Goal: Check status: Check status

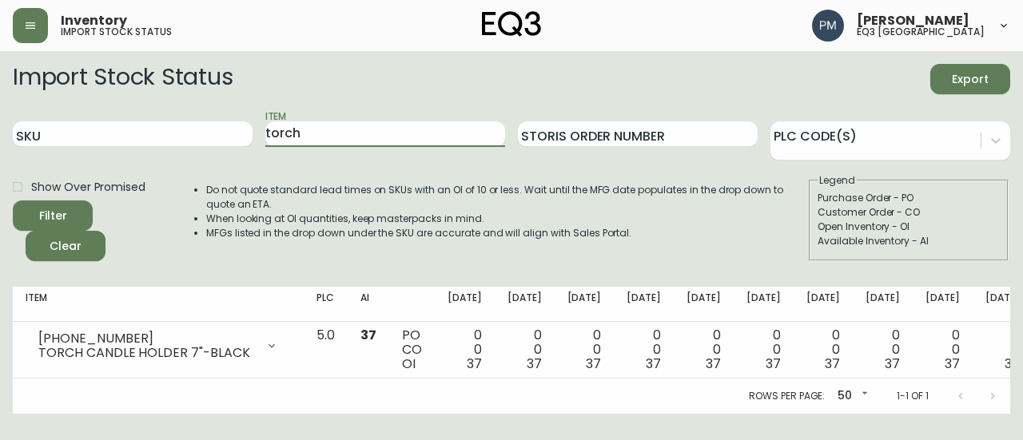
click at [348, 135] on input "torch" at bounding box center [385, 134] width 240 height 26
click at [13, 201] on button "Filter" at bounding box center [53, 216] width 80 height 30
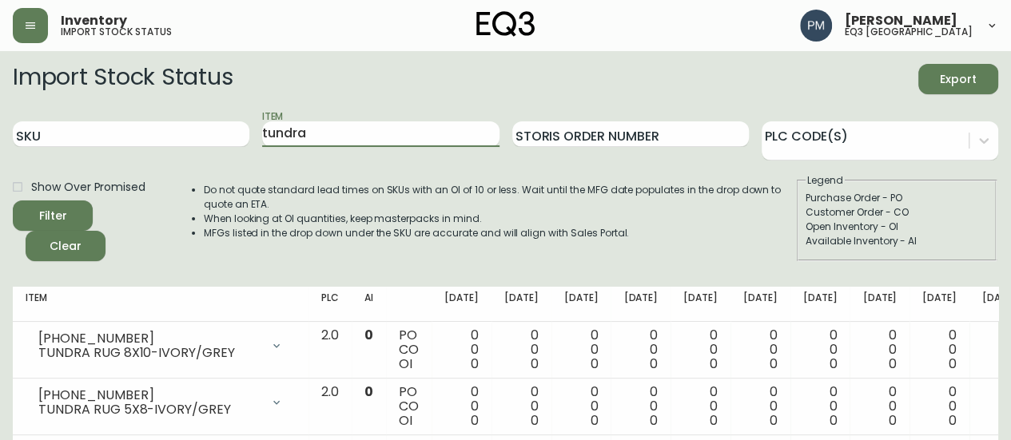
click at [348, 135] on input "tundra" at bounding box center [380, 134] width 237 height 26
click at [13, 201] on button "Filter" at bounding box center [53, 216] width 80 height 30
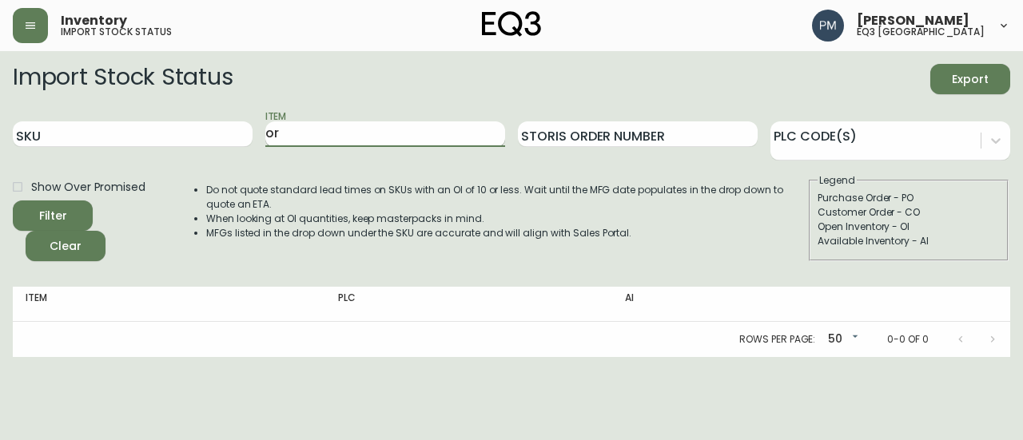
type input "o"
click at [13, 201] on button "Filter" at bounding box center [53, 216] width 80 height 30
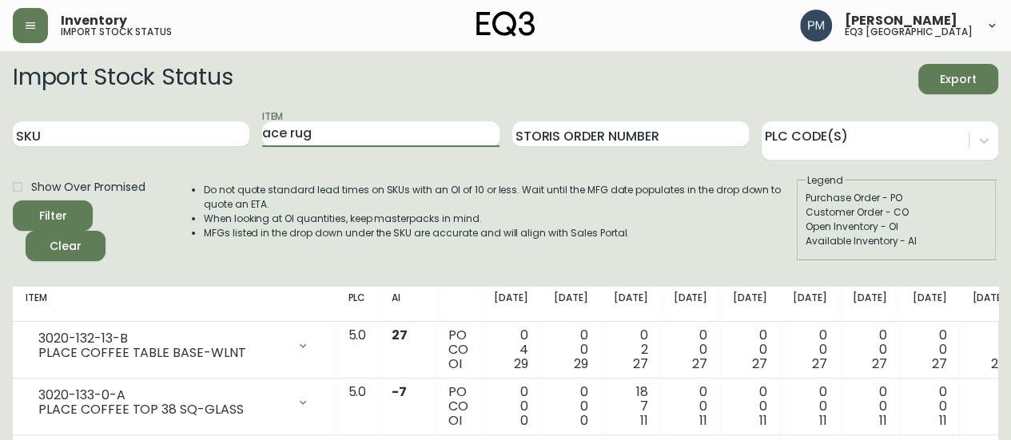
click at [13, 201] on button "Filter" at bounding box center [53, 216] width 80 height 30
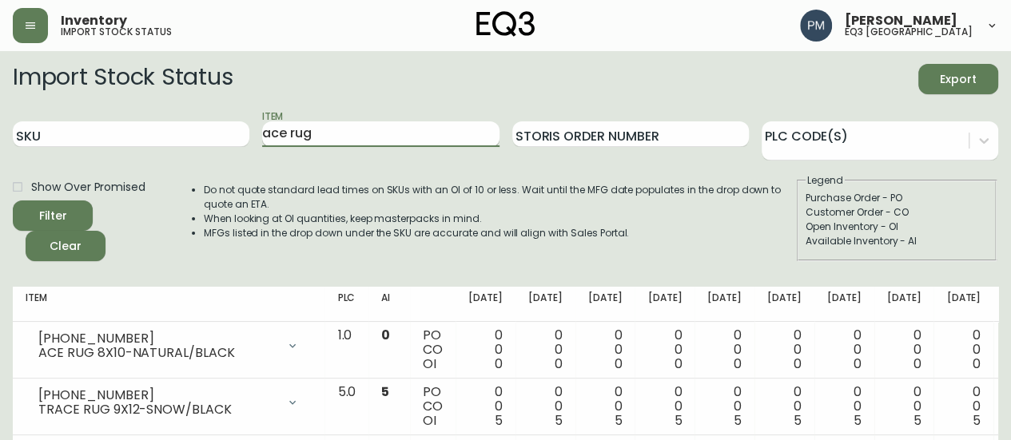
click at [318, 131] on input "ace rug" at bounding box center [380, 134] width 237 height 26
type input "barli"
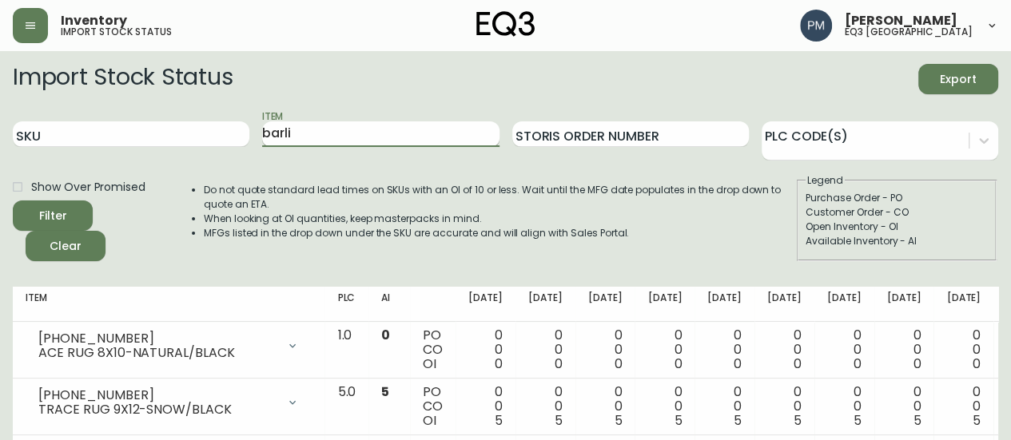
click at [13, 201] on button "Filter" at bounding box center [53, 216] width 80 height 30
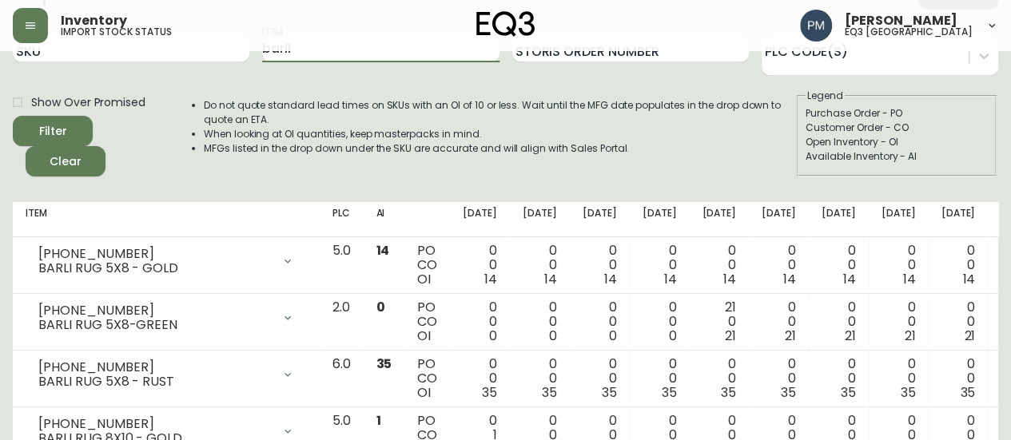
scroll to position [38, 0]
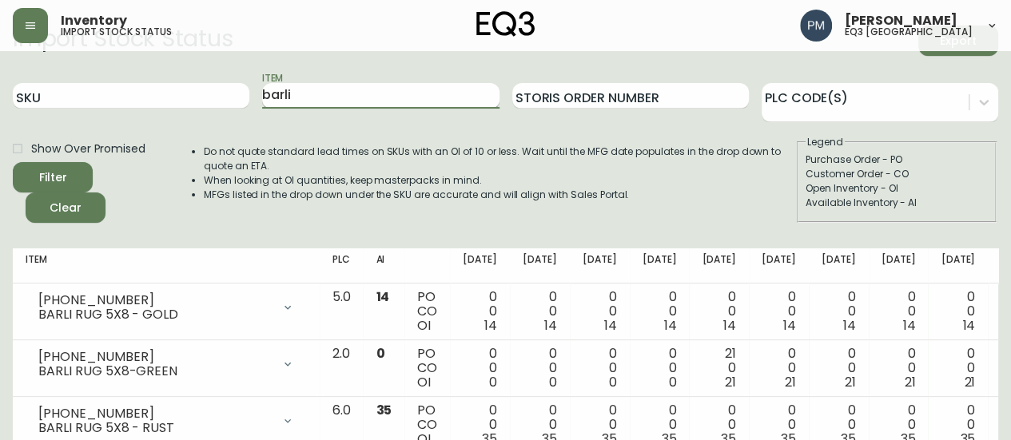
click at [304, 95] on input "barli" at bounding box center [380, 96] width 237 height 26
click at [13, 162] on button "Filter" at bounding box center [53, 177] width 80 height 30
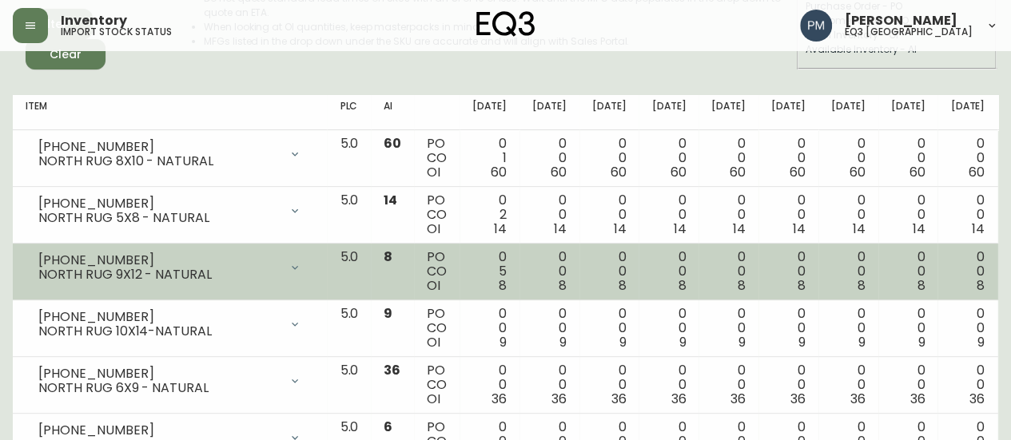
scroll to position [0, 0]
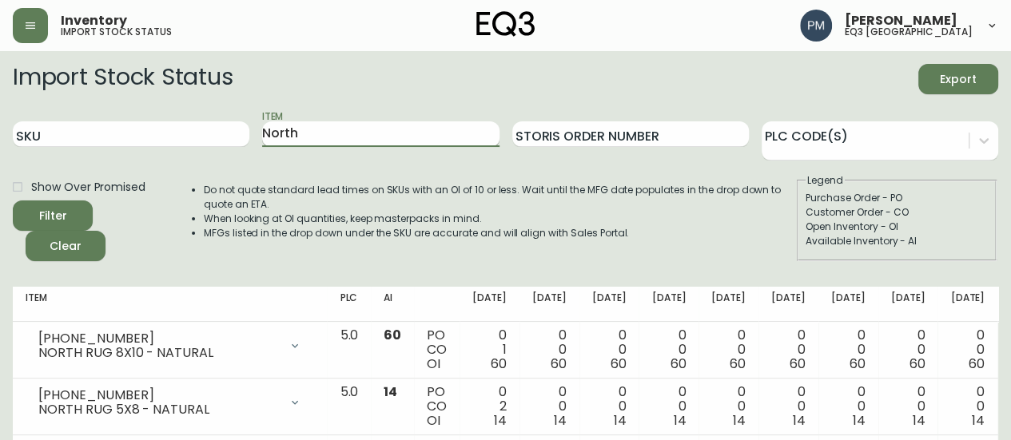
click at [318, 135] on input "North" at bounding box center [380, 134] width 237 height 26
type input "[US_STATE]"
click at [13, 201] on button "Filter" at bounding box center [53, 216] width 80 height 30
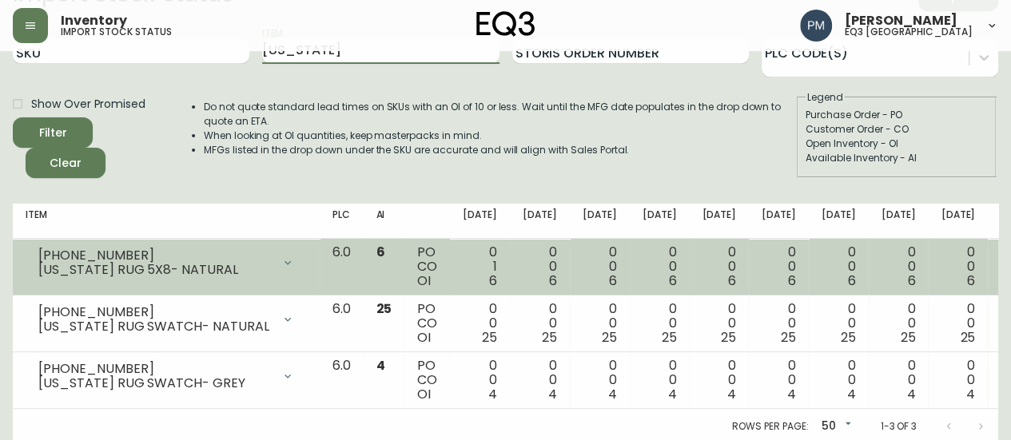
scroll to position [98, 0]
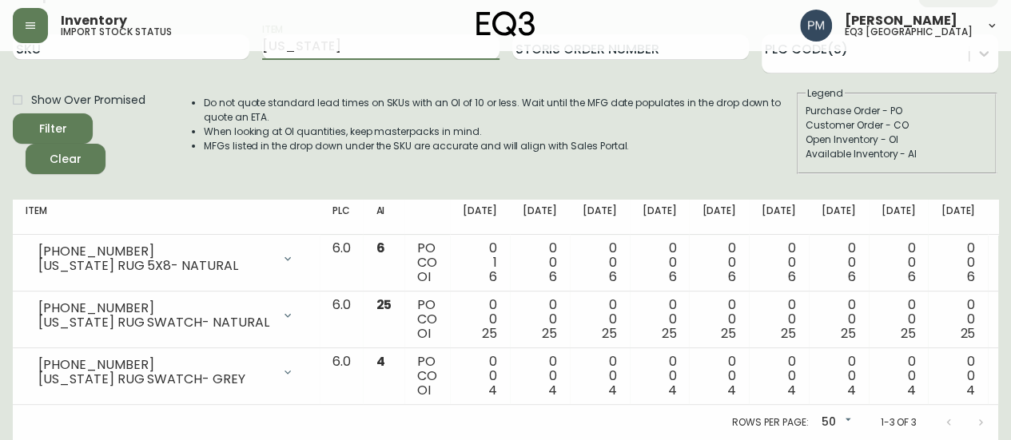
click at [459, 169] on div "Import Stock Status Export SKU Item [US_STATE] Storis Order Number PLC Code(s) …" at bounding box center [505, 82] width 985 height 210
